Goal: Task Accomplishment & Management: Complete application form

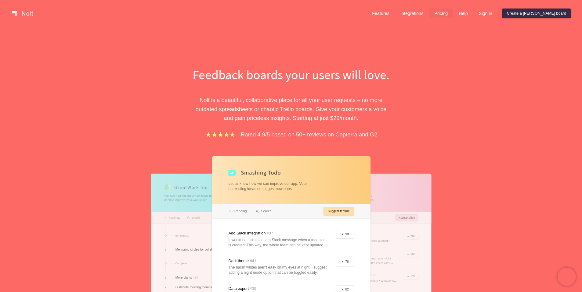
click at [452, 16] on link "Pricing" at bounding box center [440, 14] width 23 height 10
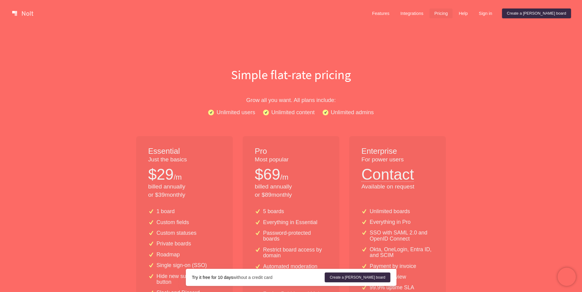
scroll to position [3, 0]
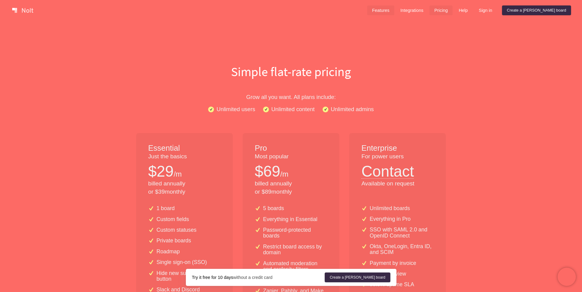
click at [394, 12] on link "Features" at bounding box center [380, 10] width 27 height 10
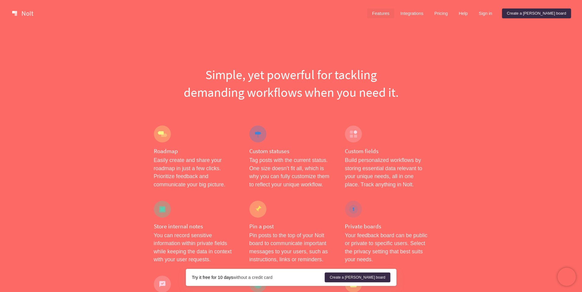
click at [162, 139] on div at bounding box center [162, 134] width 17 height 17
click at [166, 149] on h4 "Roadmap" at bounding box center [195, 152] width 83 height 8
click at [369, 279] on link "Create a [PERSON_NAME] board" at bounding box center [357, 278] width 65 height 10
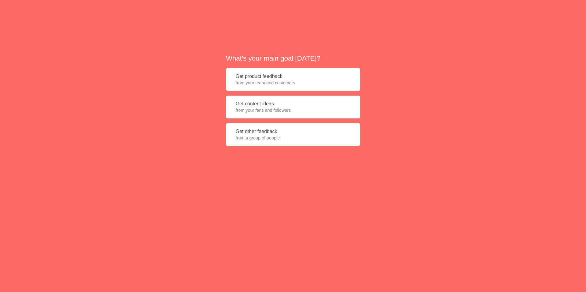
click at [321, 81] on span "from your team and customers" at bounding box center [293, 83] width 115 height 6
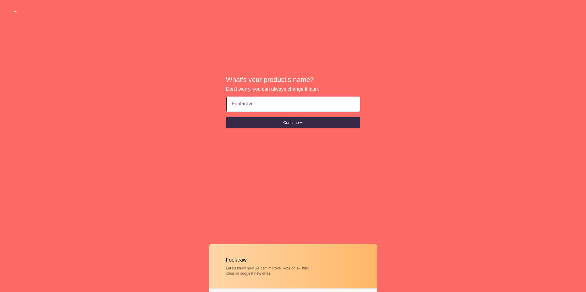
type input "Foofaraw"
click at [293, 123] on button "Continue" at bounding box center [293, 122] width 134 height 11
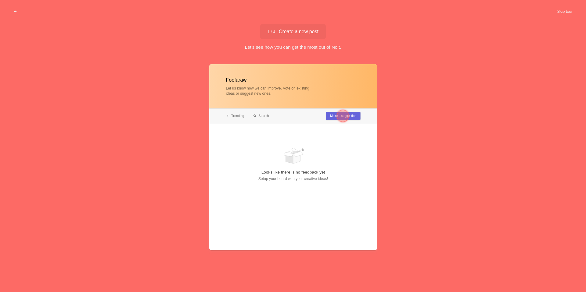
drag, startPoint x: 285, startPoint y: 156, endPoint x: 284, endPoint y: 145, distance: 11.0
click at [285, 156] on div at bounding box center [293, 157] width 168 height 186
click at [349, 115] on div at bounding box center [343, 116] width 22 height 22
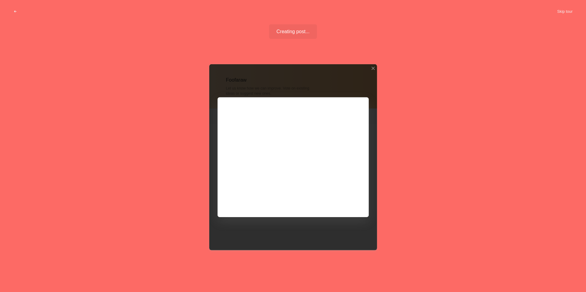
click at [304, 130] on div at bounding box center [293, 157] width 168 height 186
click at [360, 104] on div at bounding box center [293, 157] width 168 height 186
click at [567, 13] on button "Skip tour" at bounding box center [565, 11] width 30 height 11
